Goal: Answer question/provide support: Share knowledge or assist other users

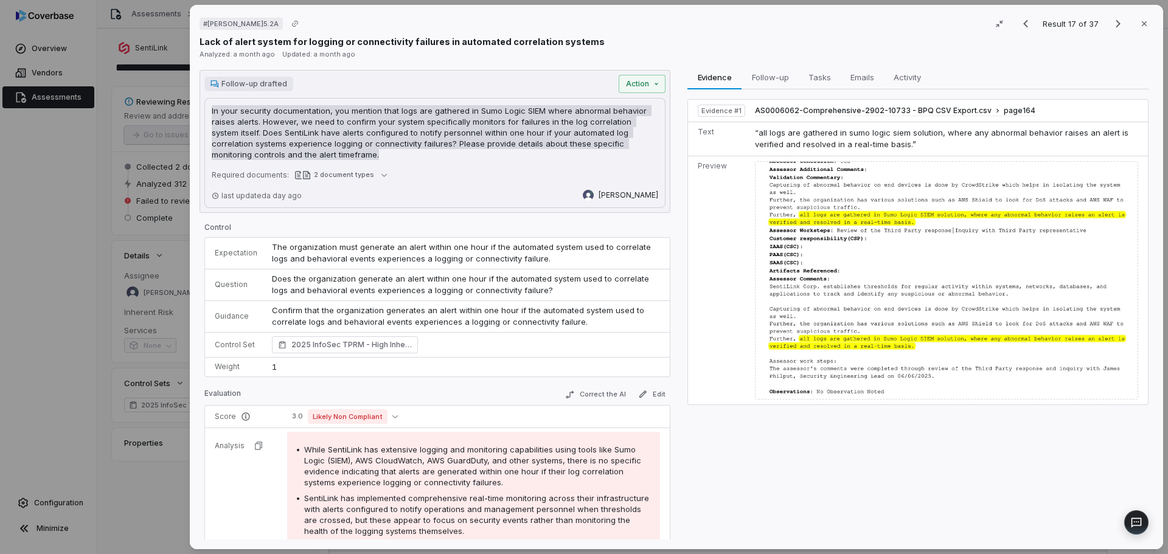
scroll to position [684, 0]
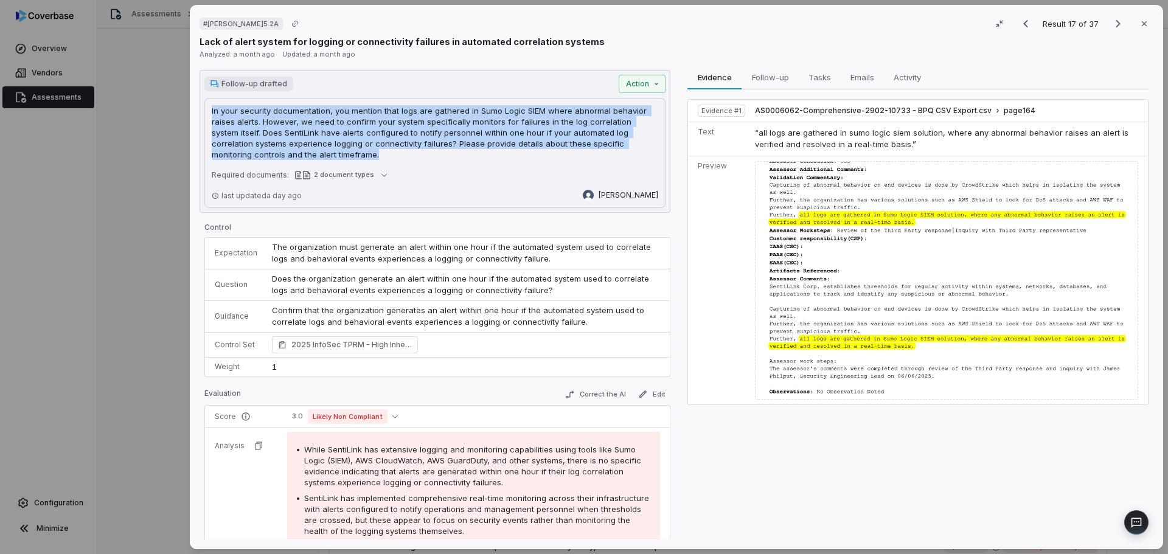
click at [751, 434] on div "Evidence Evidence Follow-up Follow-up Tasks Tasks Emails Emails Activity Activi…" at bounding box center [917, 305] width 471 height 470
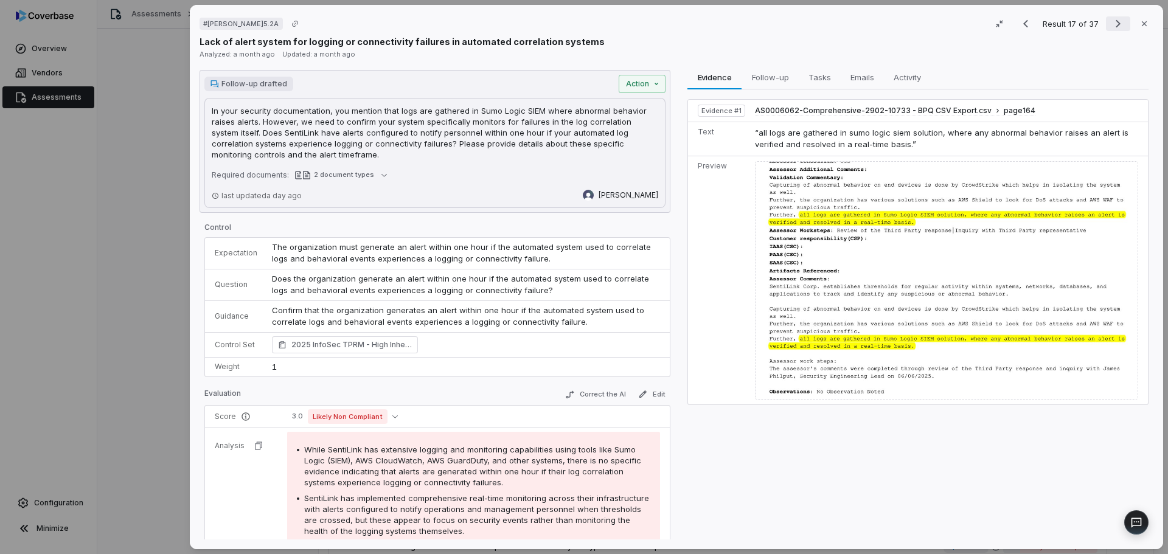
click at [1115, 23] on icon "Next result" at bounding box center [1117, 24] width 5 height 8
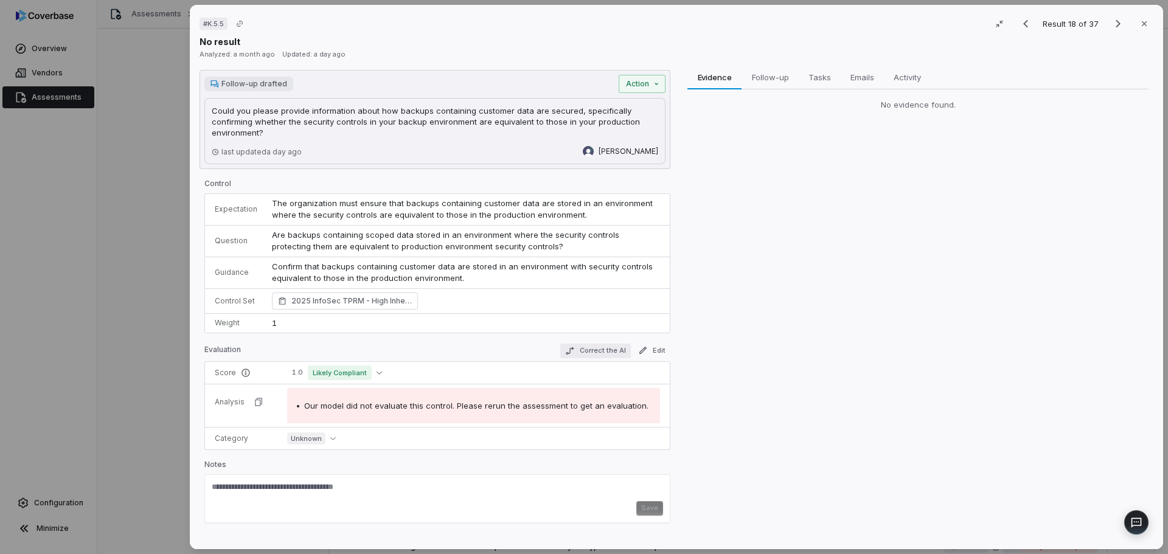
click at [590, 352] on button "Correct the AI" at bounding box center [595, 351] width 71 height 15
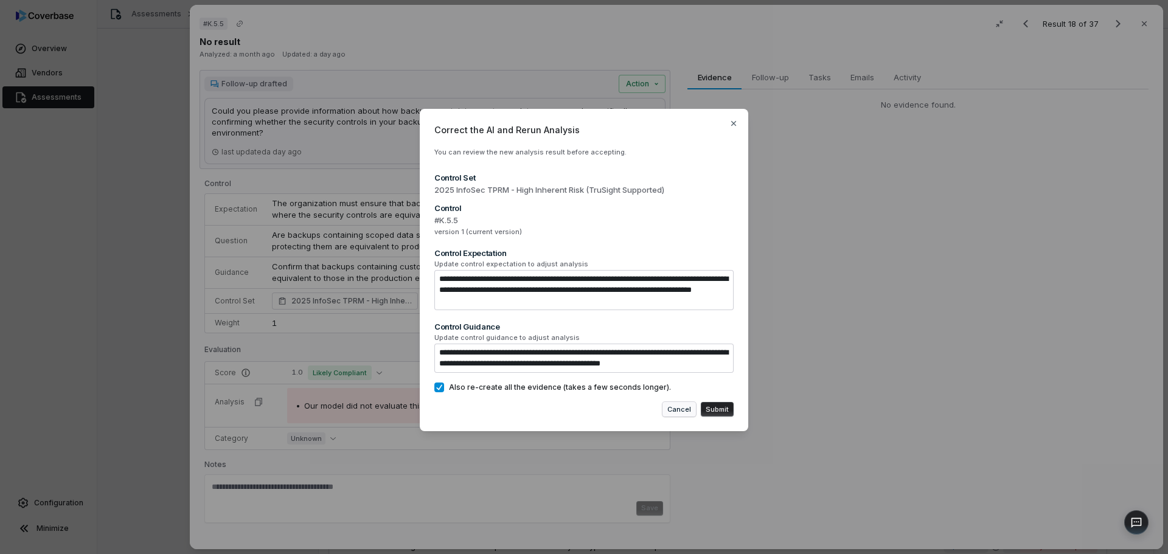
click at [688, 410] on button "Cancel" at bounding box center [678, 409] width 33 height 15
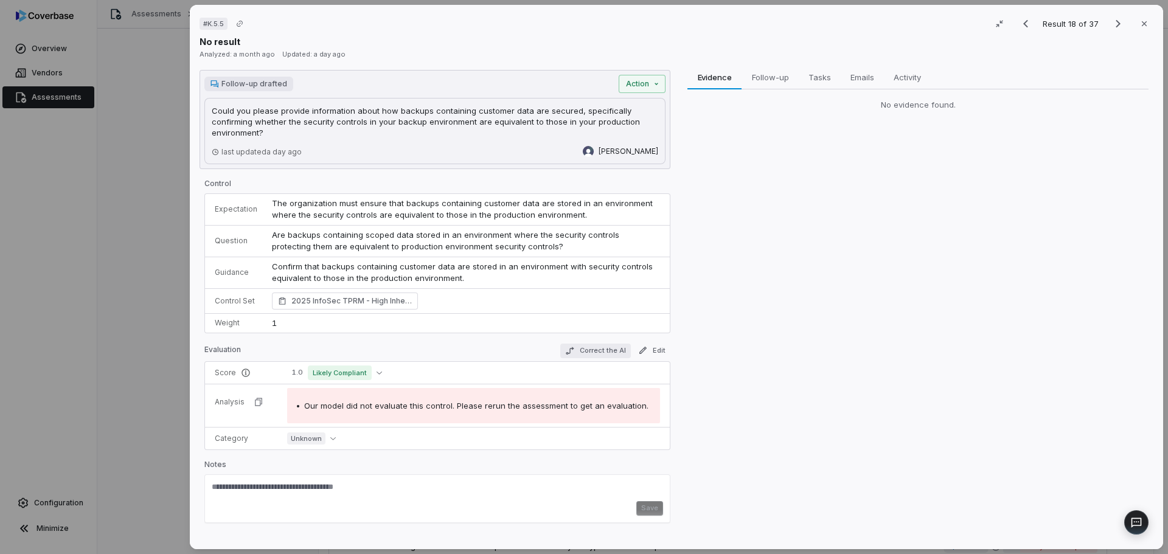
click at [588, 353] on button "Correct the AI" at bounding box center [595, 351] width 71 height 15
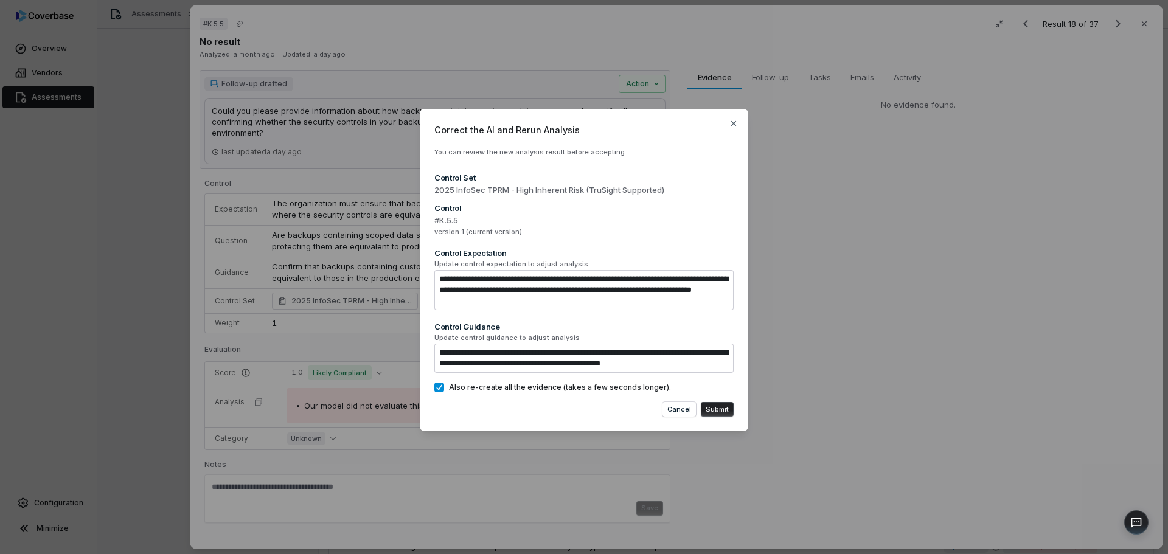
click at [716, 409] on button "Submit" at bounding box center [717, 409] width 33 height 15
type textarea "*"
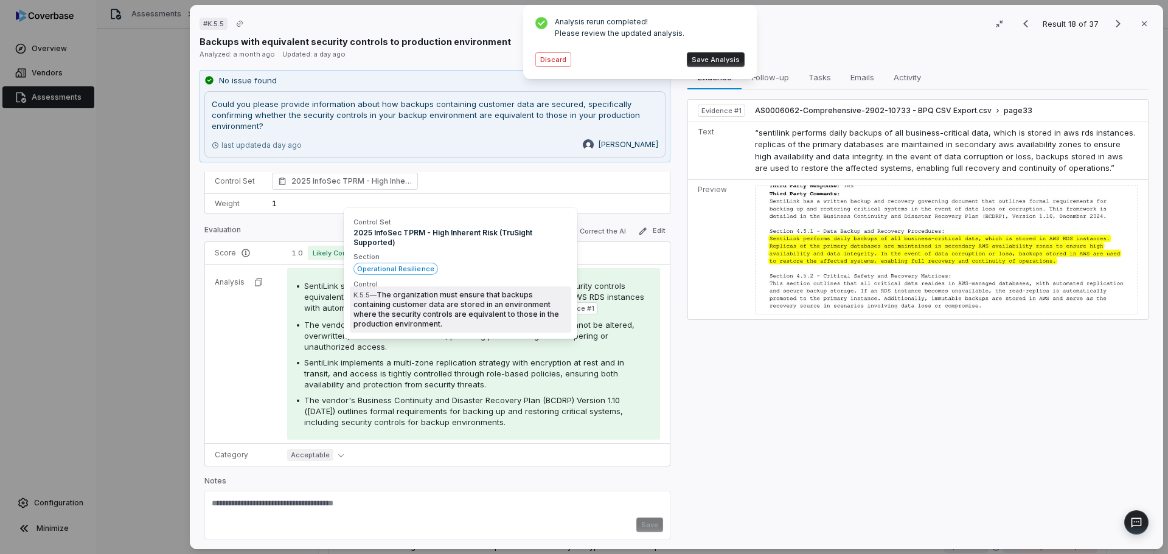
scroll to position [118, 0]
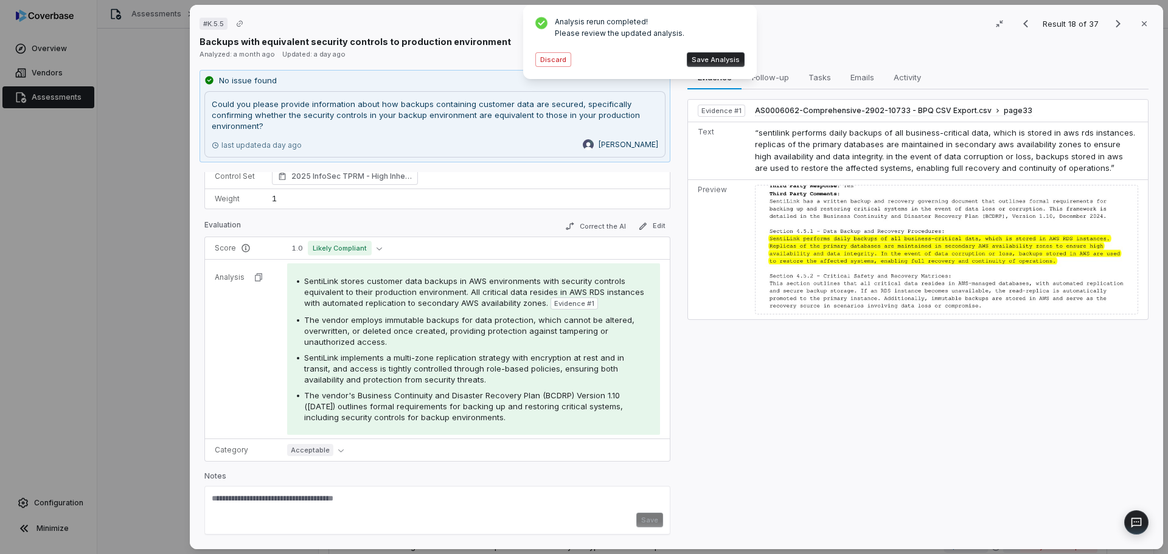
drag, startPoint x: 541, startPoint y: 414, endPoint x: 366, endPoint y: 293, distance: 212.9
click at [306, 280] on div "SentiLink stores customer data backups in AWS environments with security contro…" at bounding box center [473, 348] width 353 height 147
drag, startPoint x: 391, startPoint y: 301, endPoint x: 322, endPoint y: 288, distance: 69.9
click at [346, 293] on span "SentiLink stores customer data backups in AWS environments with security contro…" at bounding box center [474, 292] width 340 height 32
drag, startPoint x: 294, startPoint y: 280, endPoint x: 583, endPoint y: 418, distance: 319.6
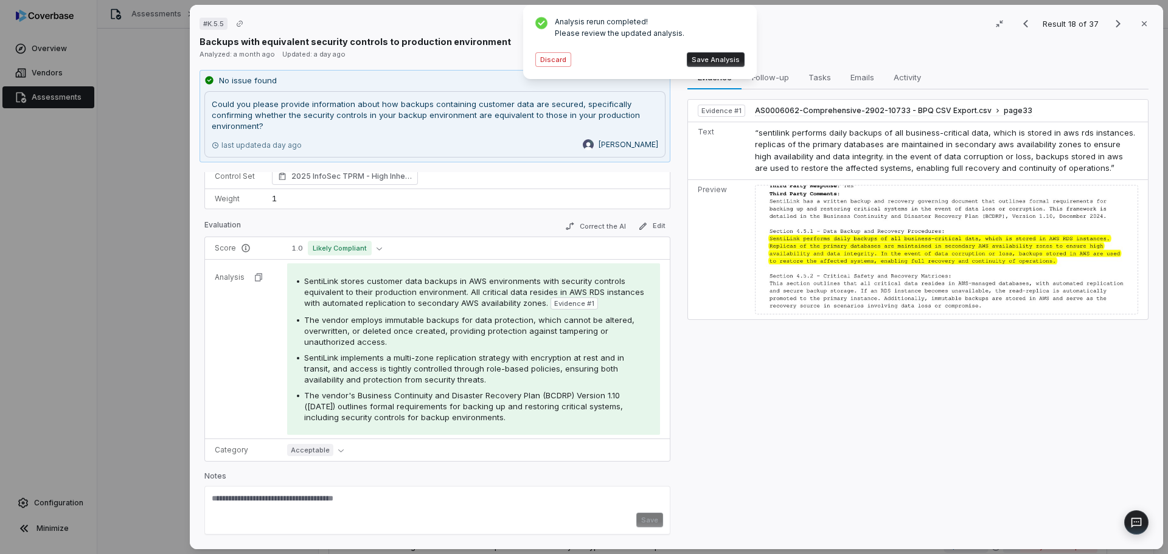
click at [583, 418] on div "SentiLink stores customer data backups in AWS environments with security contro…" at bounding box center [473, 348] width 373 height 171
copy div "SentiLink stores customer data backups in AWS environments with security contro…"
click at [736, 397] on div "Evidence Evidence Follow-up Follow-up Tasks Tasks Emails Emails Activity Activi…" at bounding box center [917, 305] width 471 height 470
click at [717, 64] on button "Save Analysis" at bounding box center [716, 59] width 58 height 15
